Goal: Information Seeking & Learning: Learn about a topic

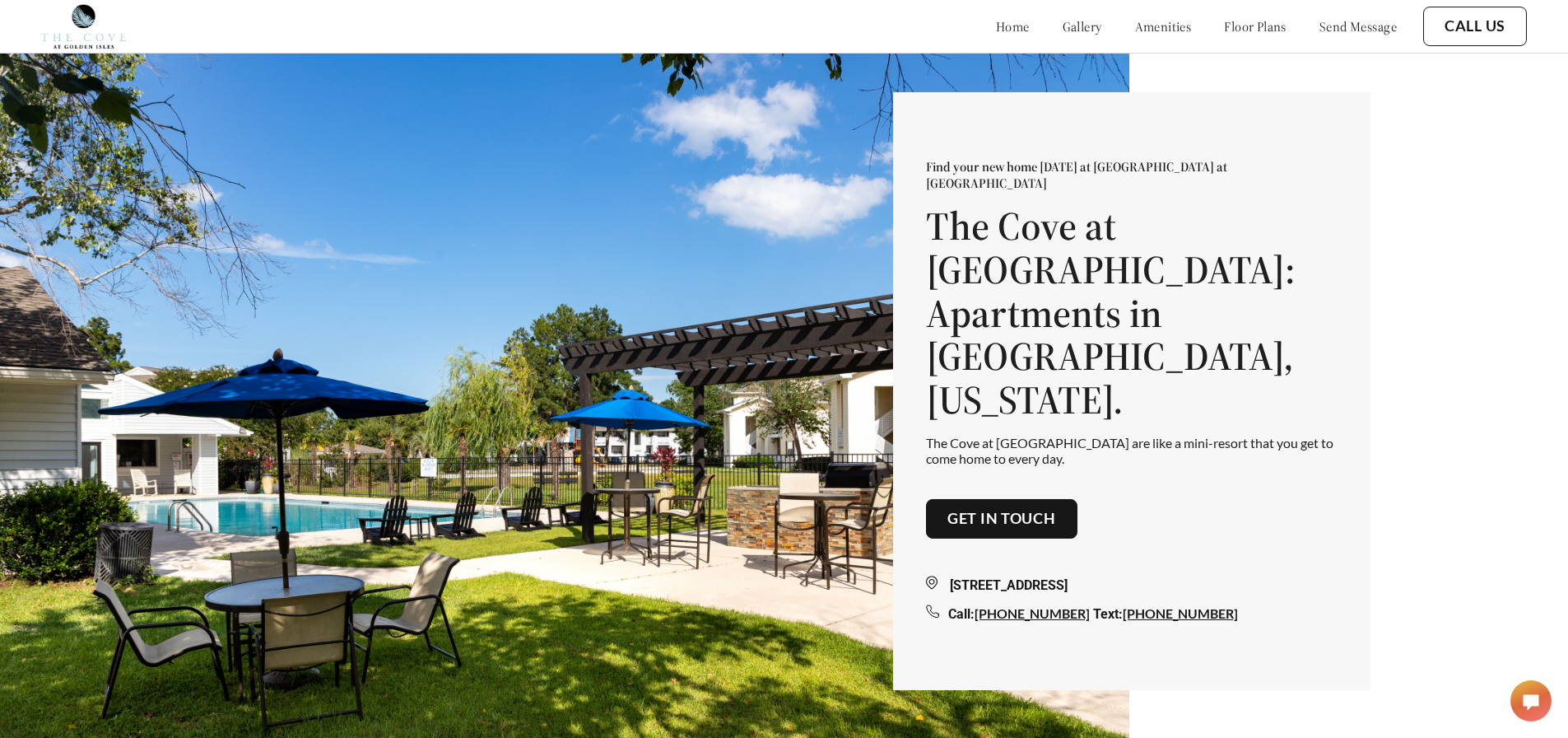
click at [1259, 30] on link "floor plans" at bounding box center [1255, 26] width 63 height 16
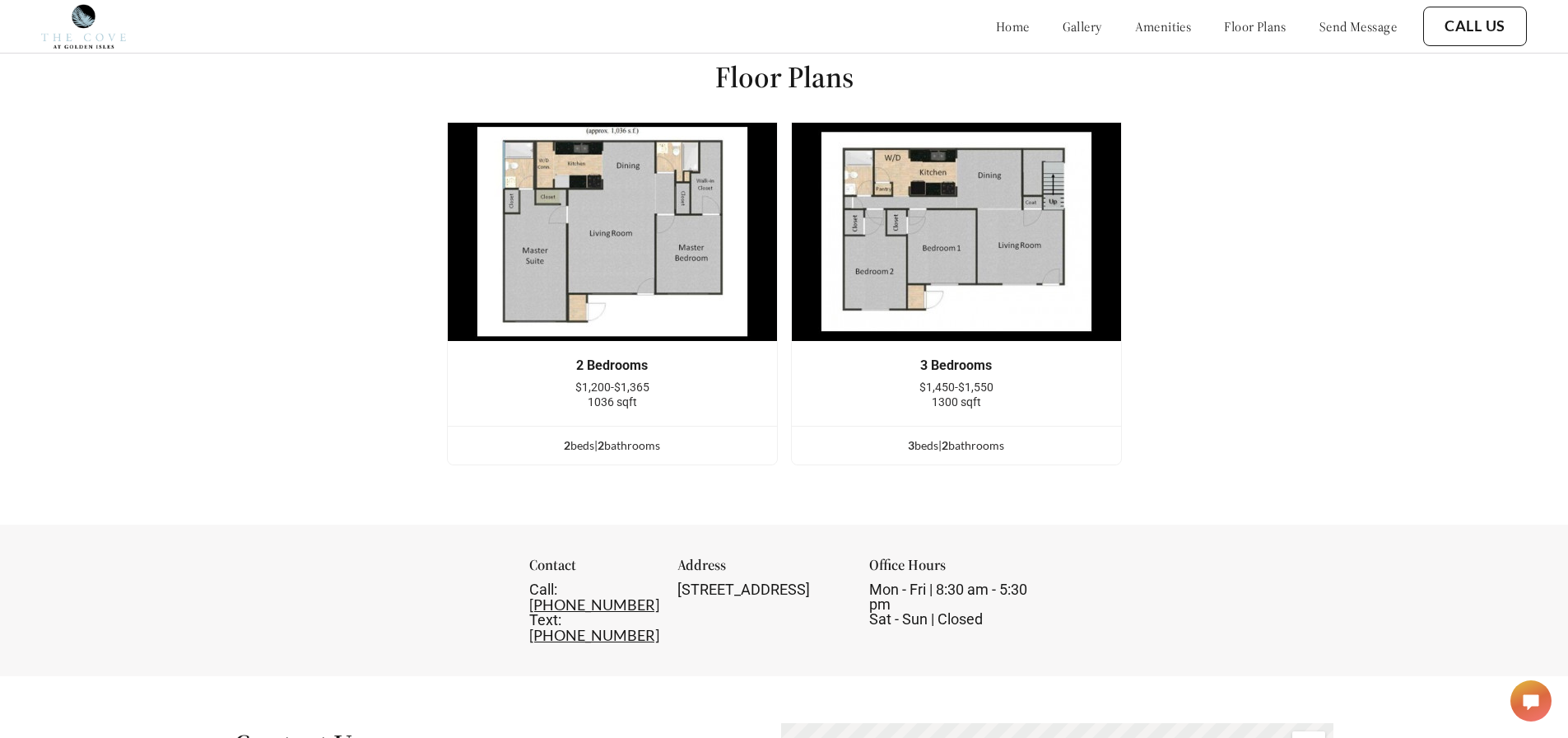
scroll to position [2136, 0]
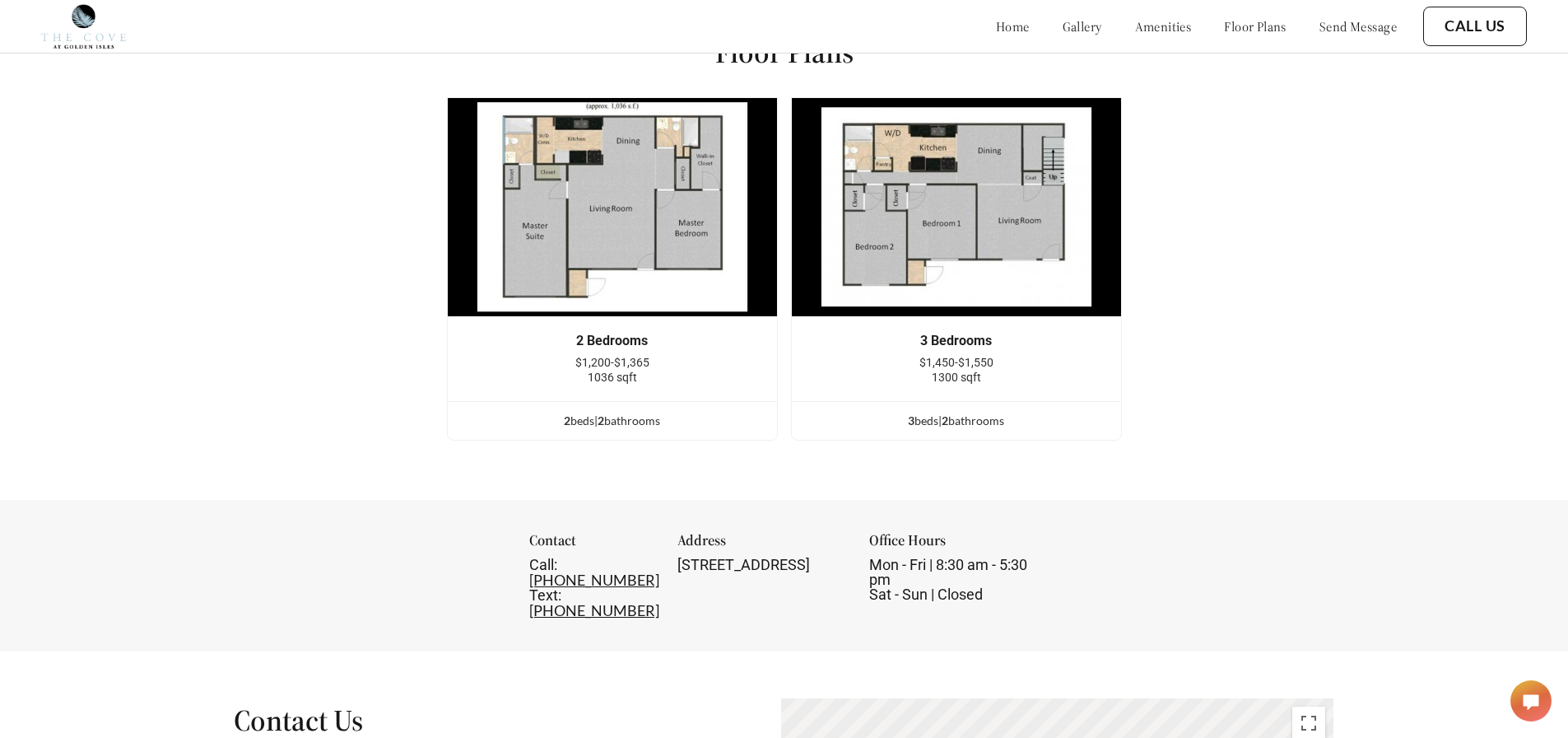
click at [1010, 344] on div "3 Bedrooms $1,450-$1,550 1300 sqft" at bounding box center [956, 359] width 330 height 84
click at [954, 349] on div "3 Bedrooms" at bounding box center [956, 340] width 280 height 15
click at [960, 237] on img at bounding box center [956, 207] width 331 height 220
click at [1063, 22] on link "gallery" at bounding box center [1083, 26] width 40 height 16
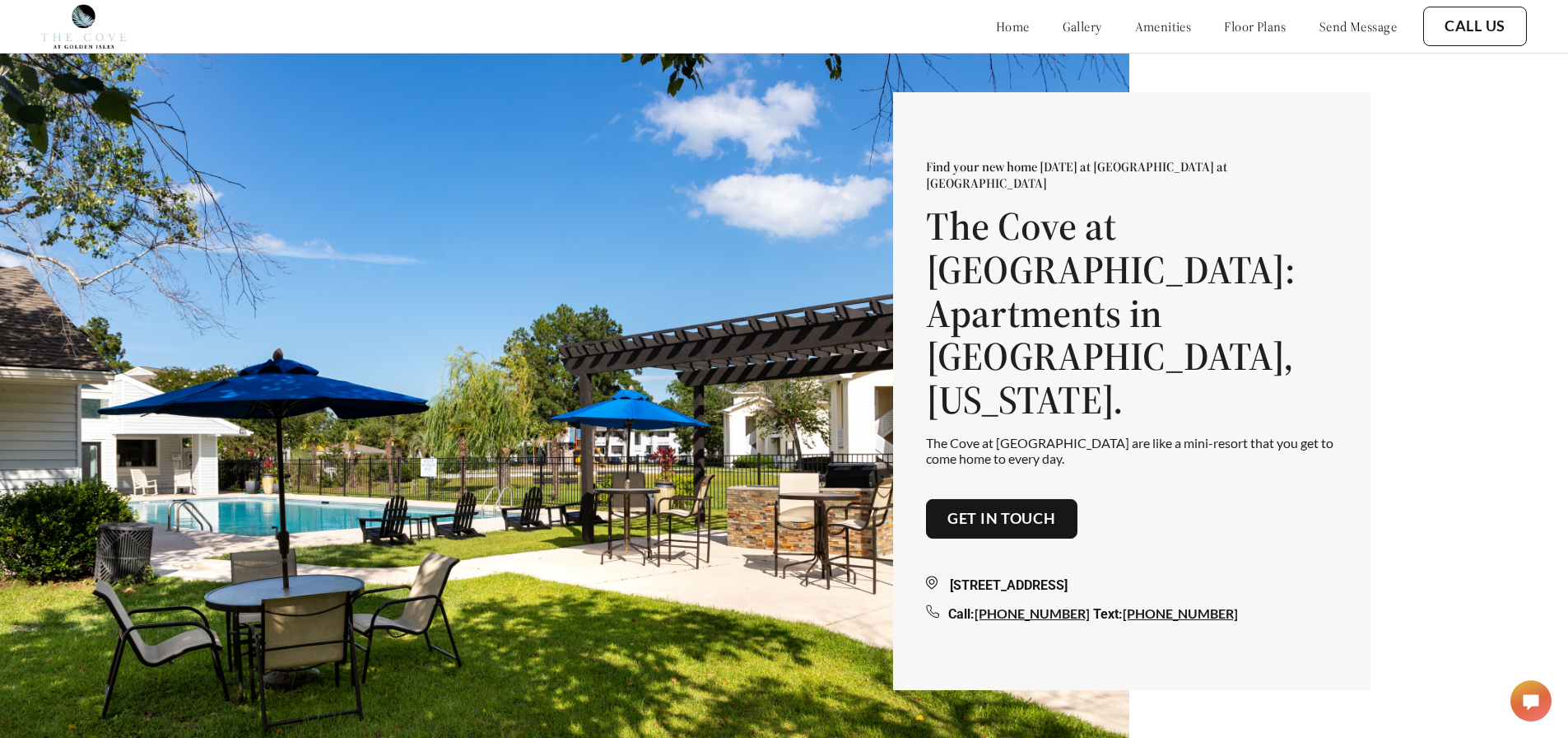
click at [1224, 28] on link "floor plans" at bounding box center [1255, 26] width 63 height 16
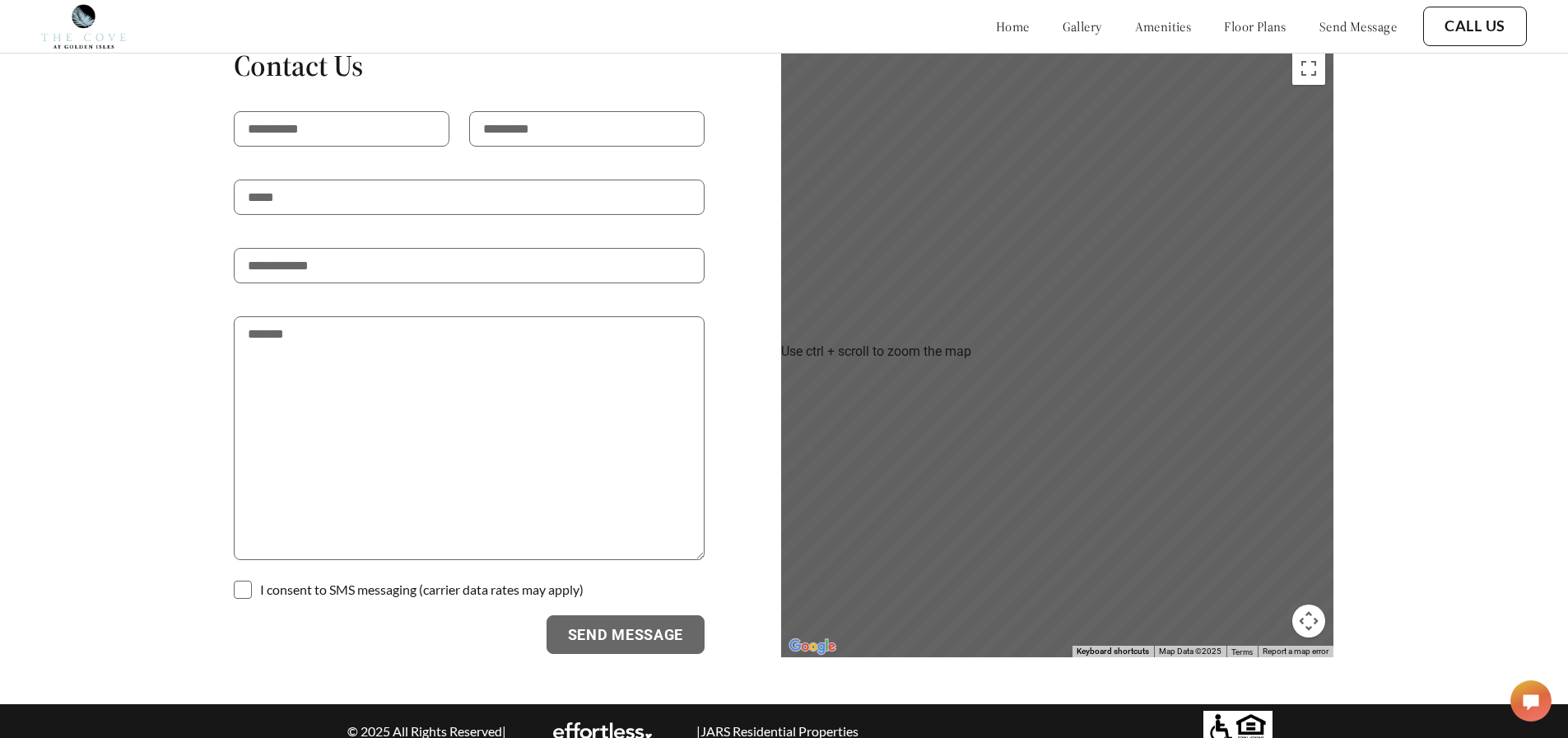
scroll to position [2378, 0]
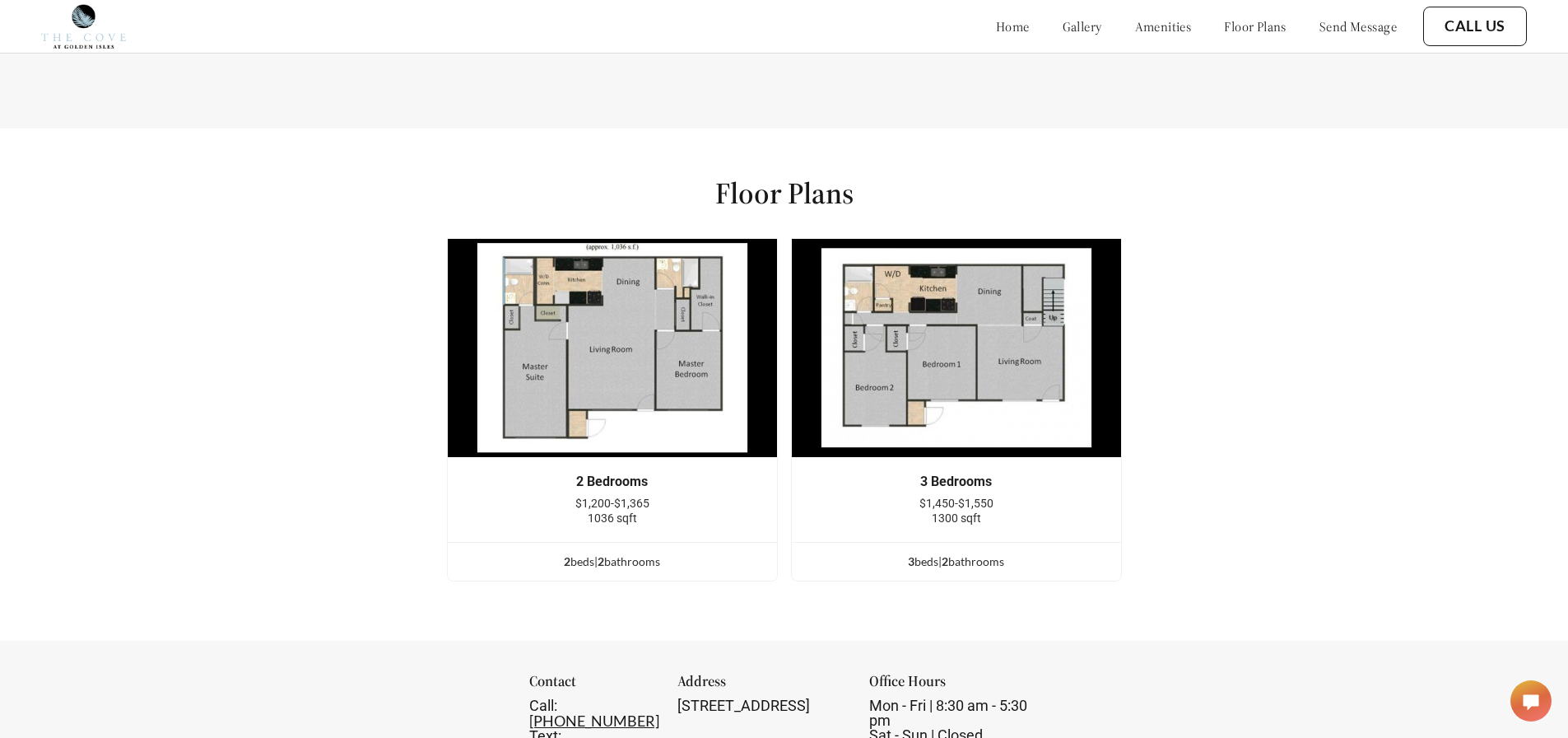
scroll to position [386, 0]
